Goal: Task Accomplishment & Management: Manage account settings

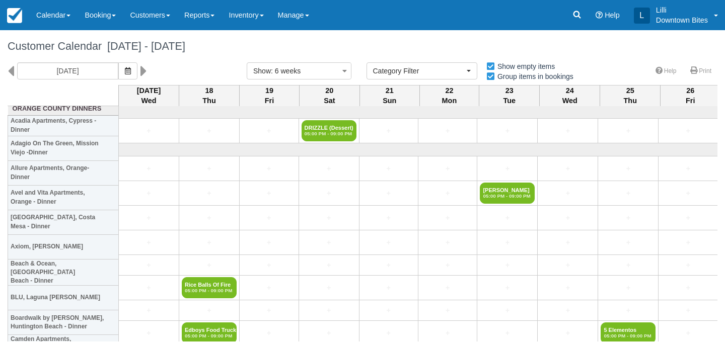
select select
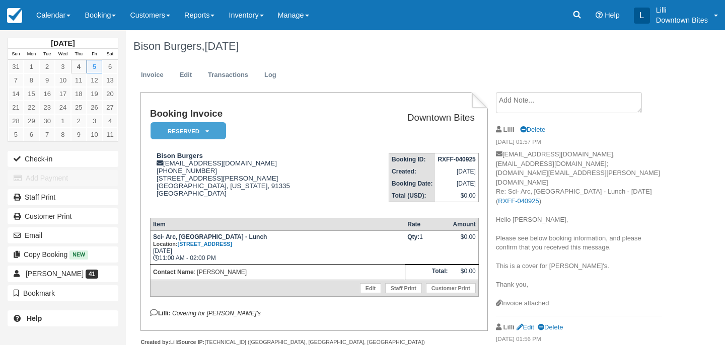
click at [253, 18] on link "Inventory" at bounding box center [245, 15] width 49 height 30
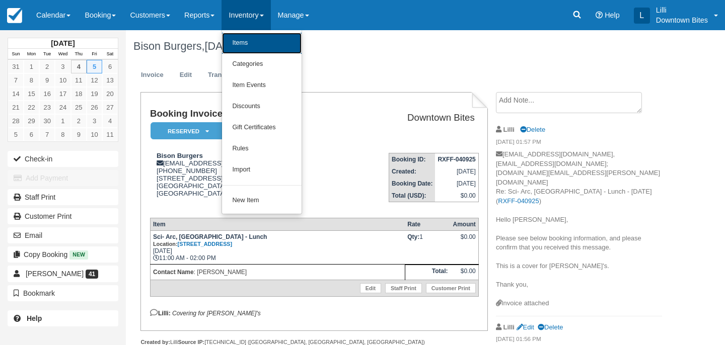
click at [253, 47] on link "Items" at bounding box center [262, 43] width 80 height 21
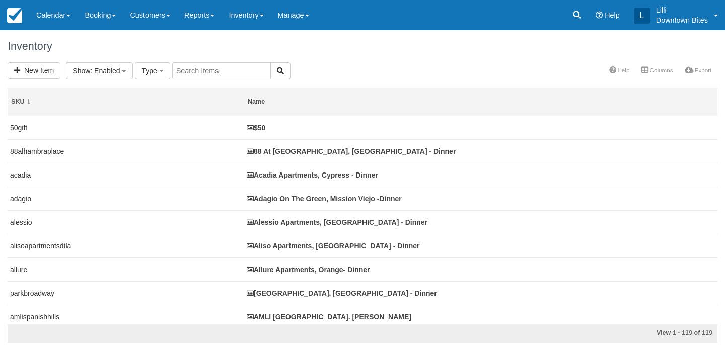
select select
click at [315, 74] on input "text" at bounding box center [334, 70] width 99 height 17
type input "westgate"
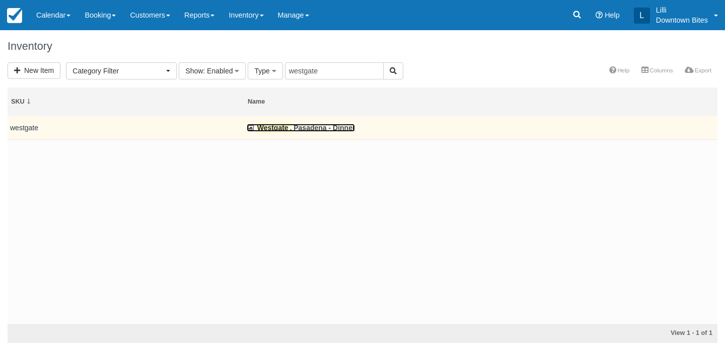
click at [296, 132] on link "Westgate , Pasadena - Dinner" at bounding box center [301, 128] width 108 height 8
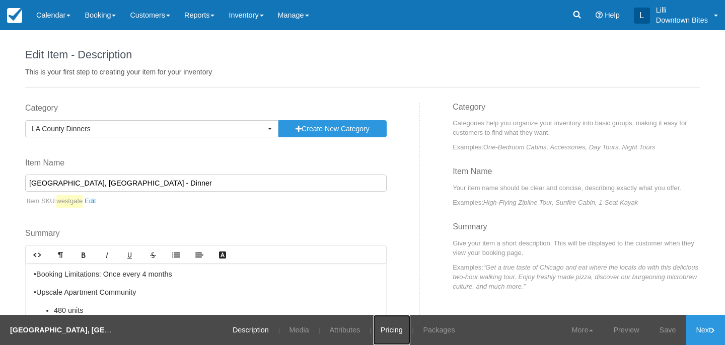
click at [400, 328] on link "Pricing" at bounding box center [391, 330] width 37 height 30
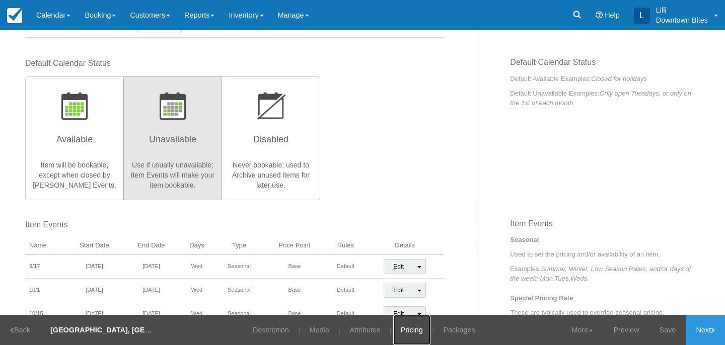
scroll to position [187, 0]
